Goal: Find specific page/section

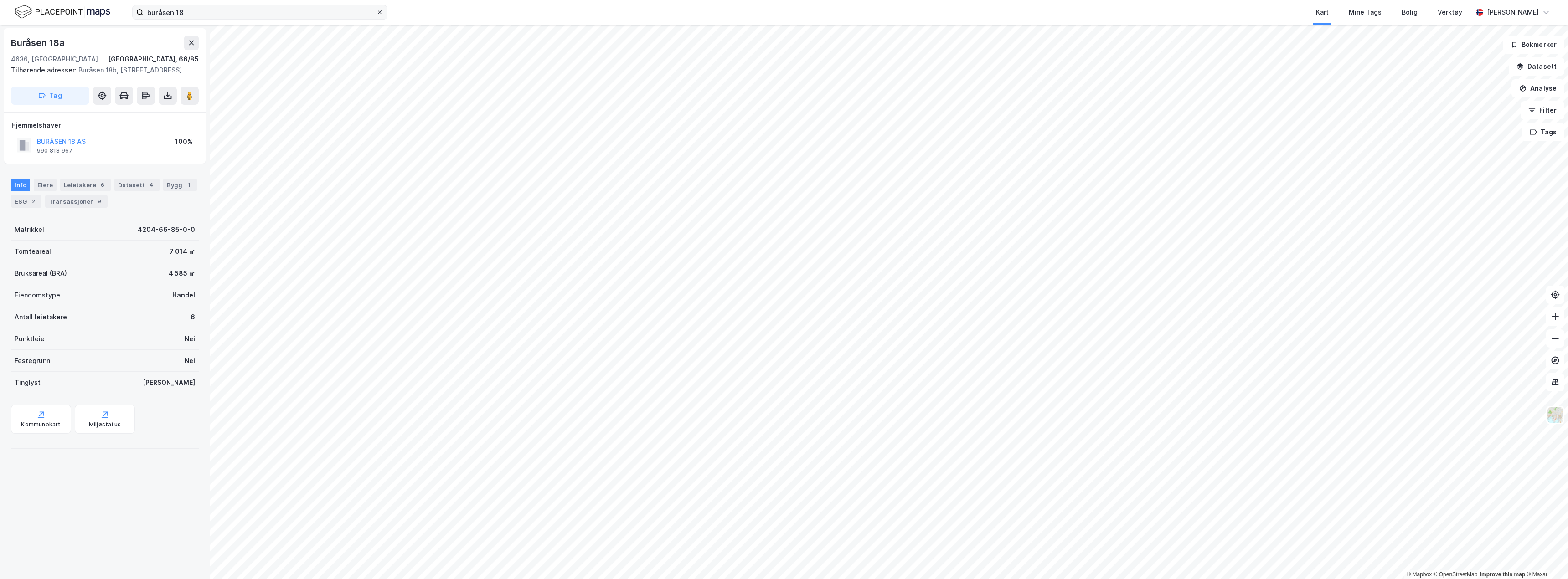
click at [380, 13] on icon at bounding box center [380, 12] width 4 height 4
click at [376, 13] on input "buråsen 18" at bounding box center [260, 12] width 233 height 13
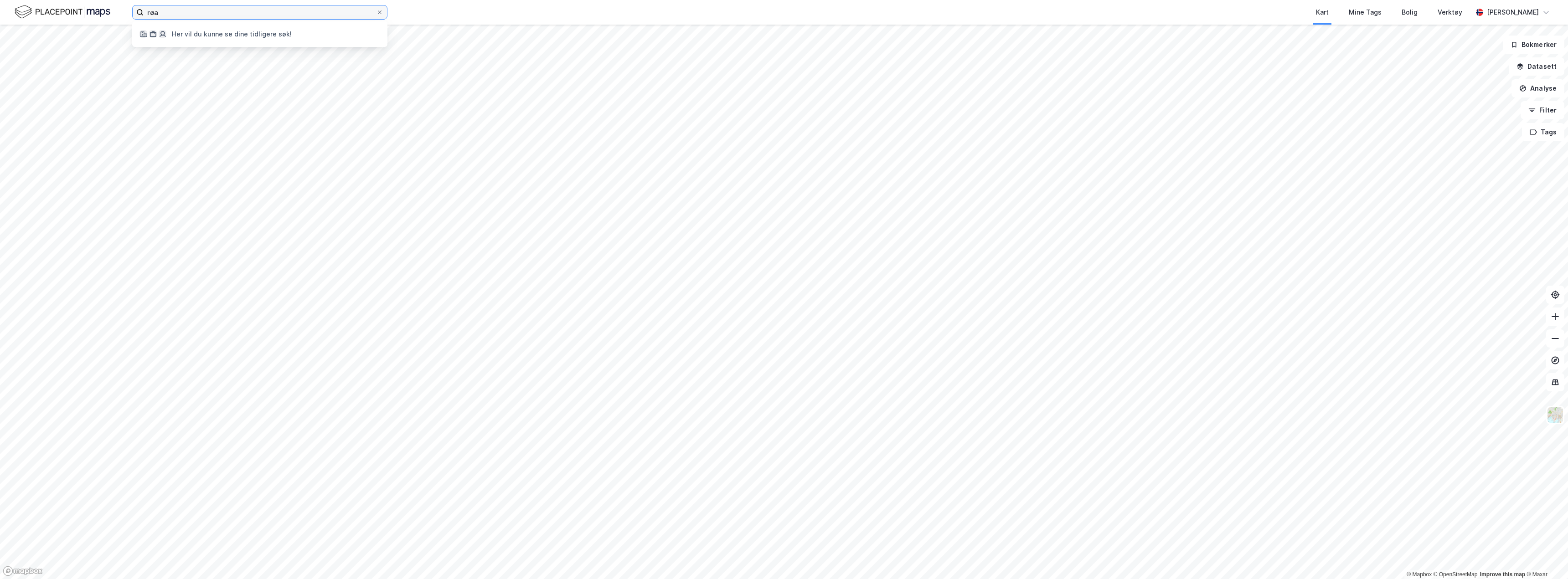
click at [182, 16] on input "røa" at bounding box center [260, 12] width 233 height 13
type input "røa"
click at [195, 35] on div "Her vil du kunne se dine tidligere søk!" at bounding box center [231, 34] width 120 height 11
click at [380, 16] on label "røa" at bounding box center [259, 12] width 255 height 15
click at [376, 16] on input "røa" at bounding box center [260, 12] width 233 height 13
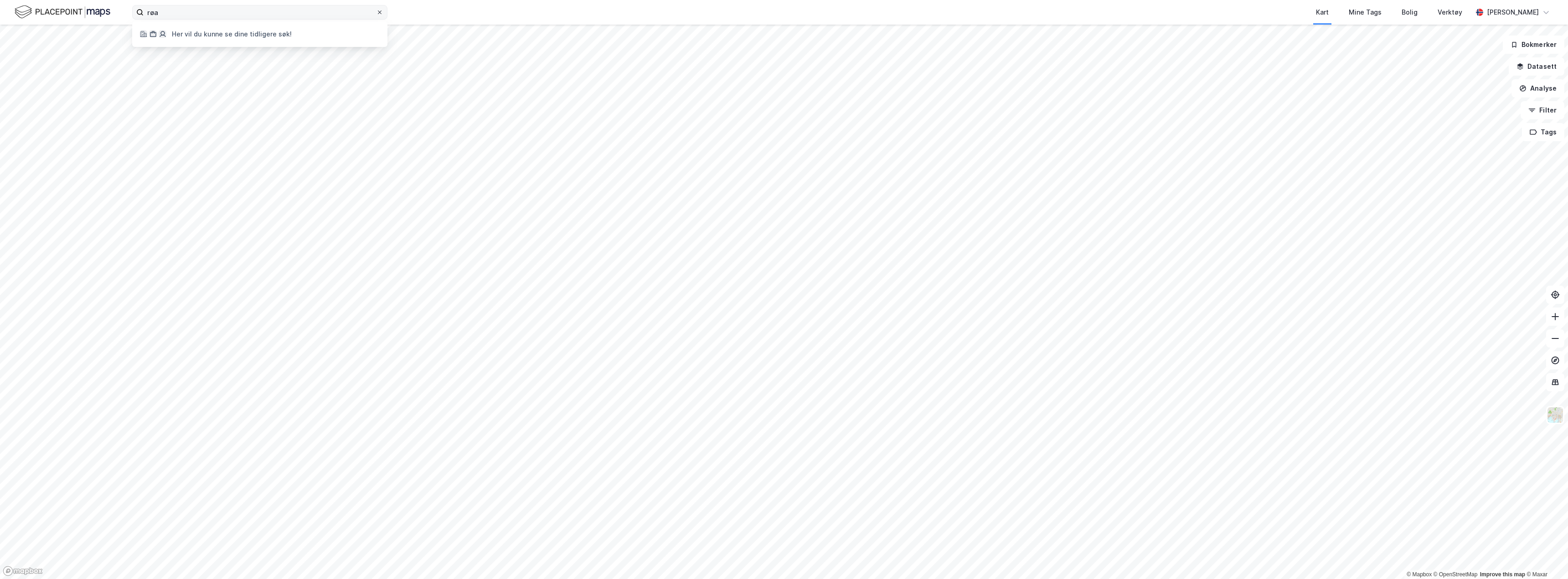
click at [380, 12] on icon at bounding box center [379, 12] width 5 height 5
click at [376, 12] on input "røa" at bounding box center [260, 12] width 233 height 13
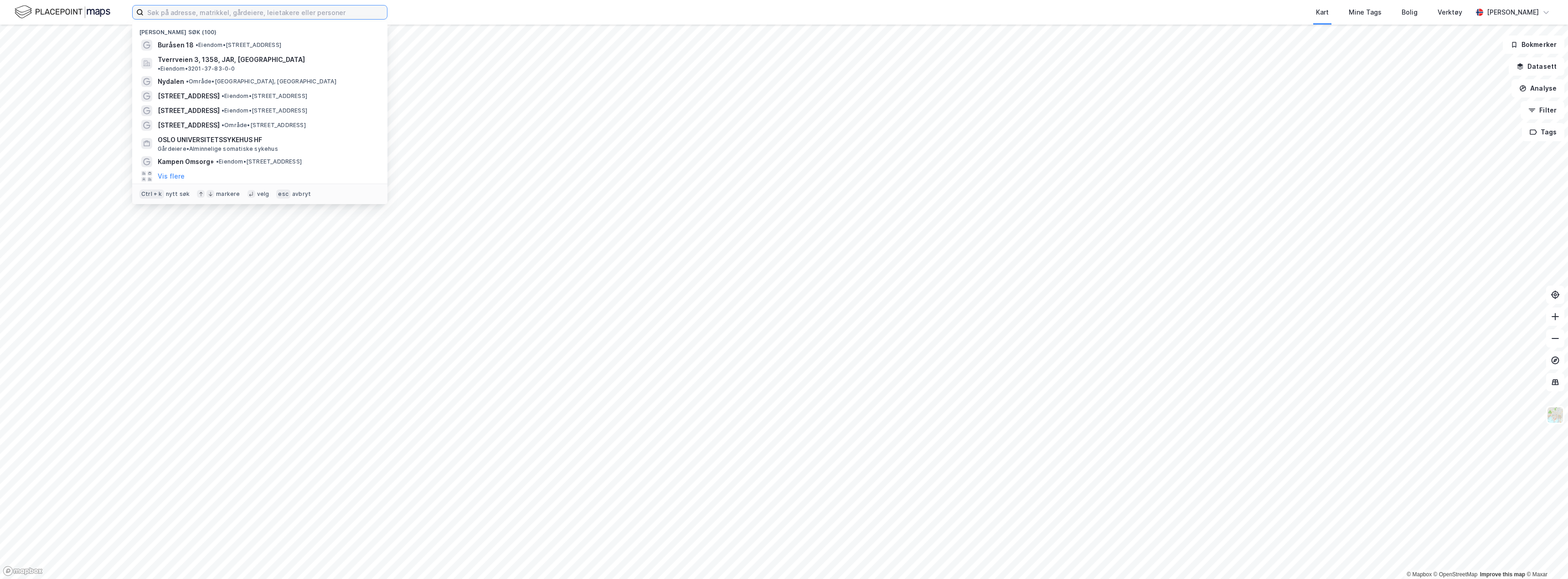
click at [250, 13] on input at bounding box center [265, 12] width 243 height 13
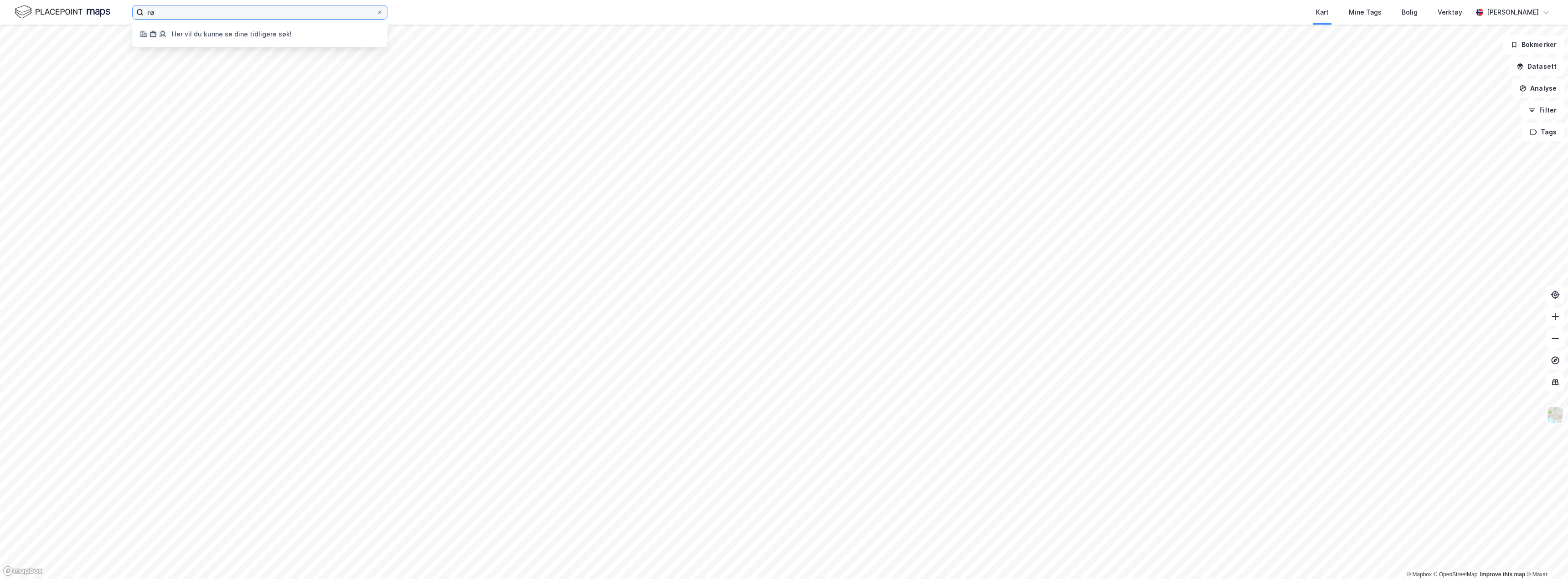
type input "r"
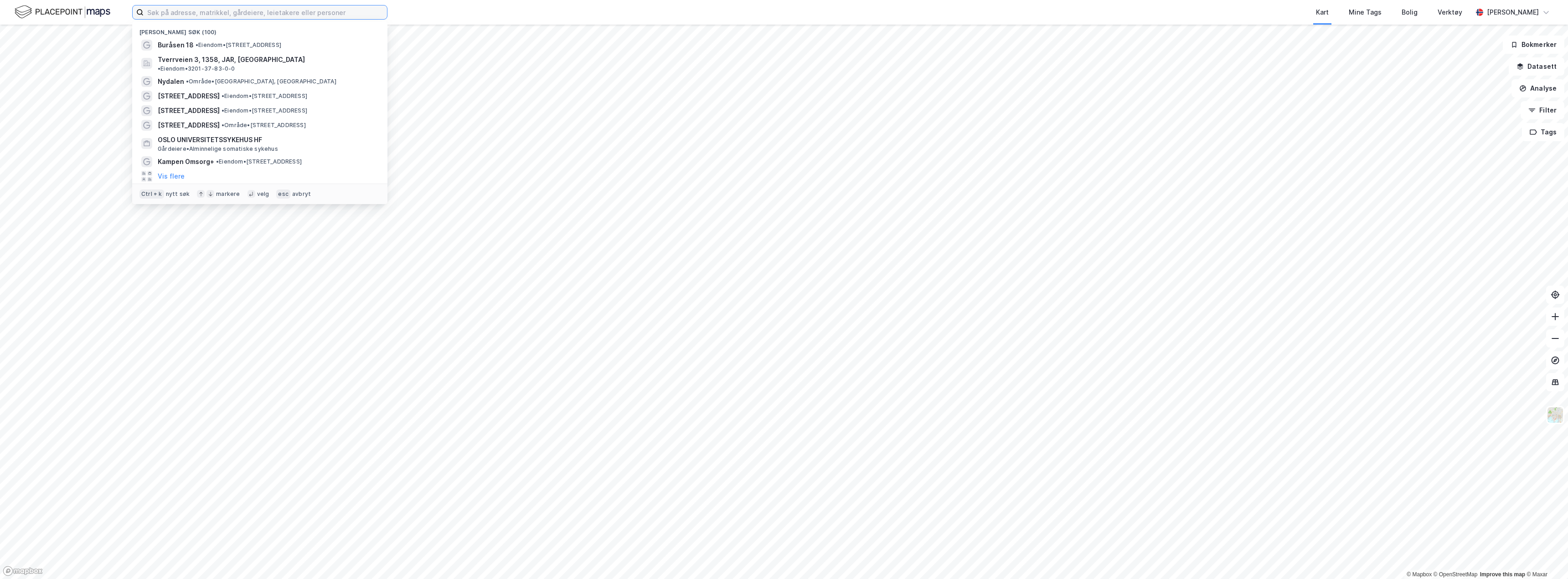
type input "r"
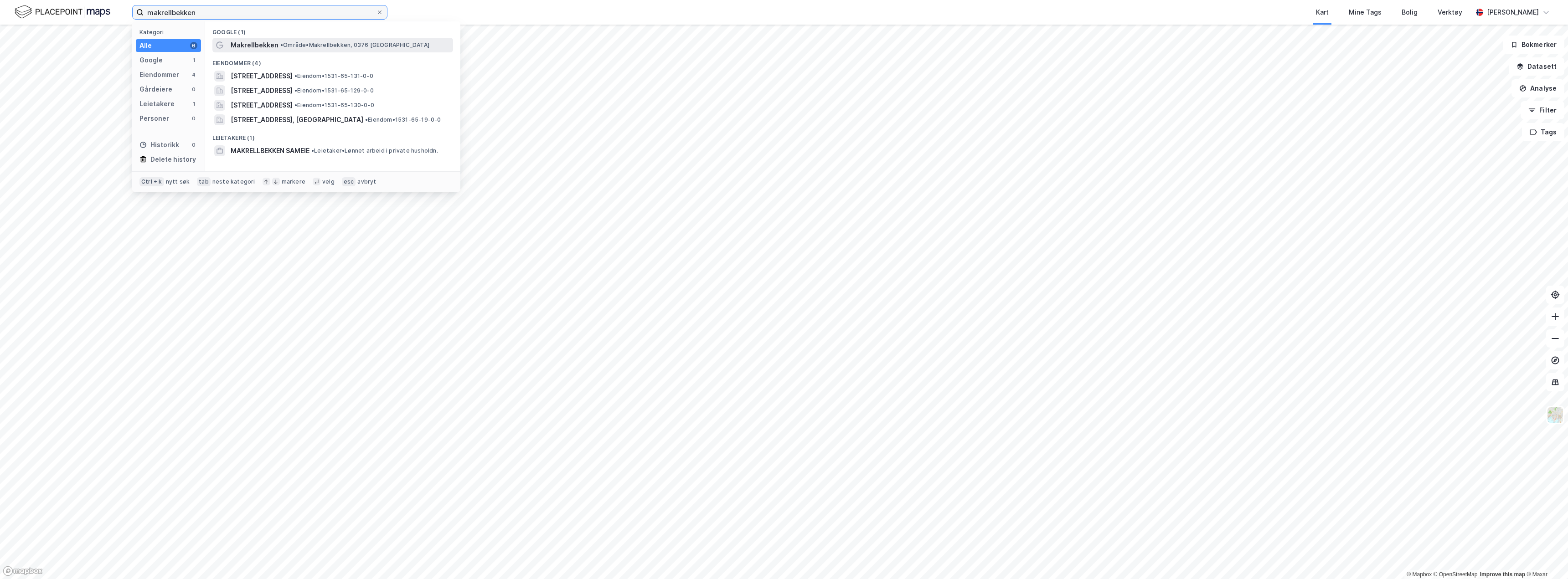
type input "makrellbekken"
